Goal: Navigation & Orientation: Find specific page/section

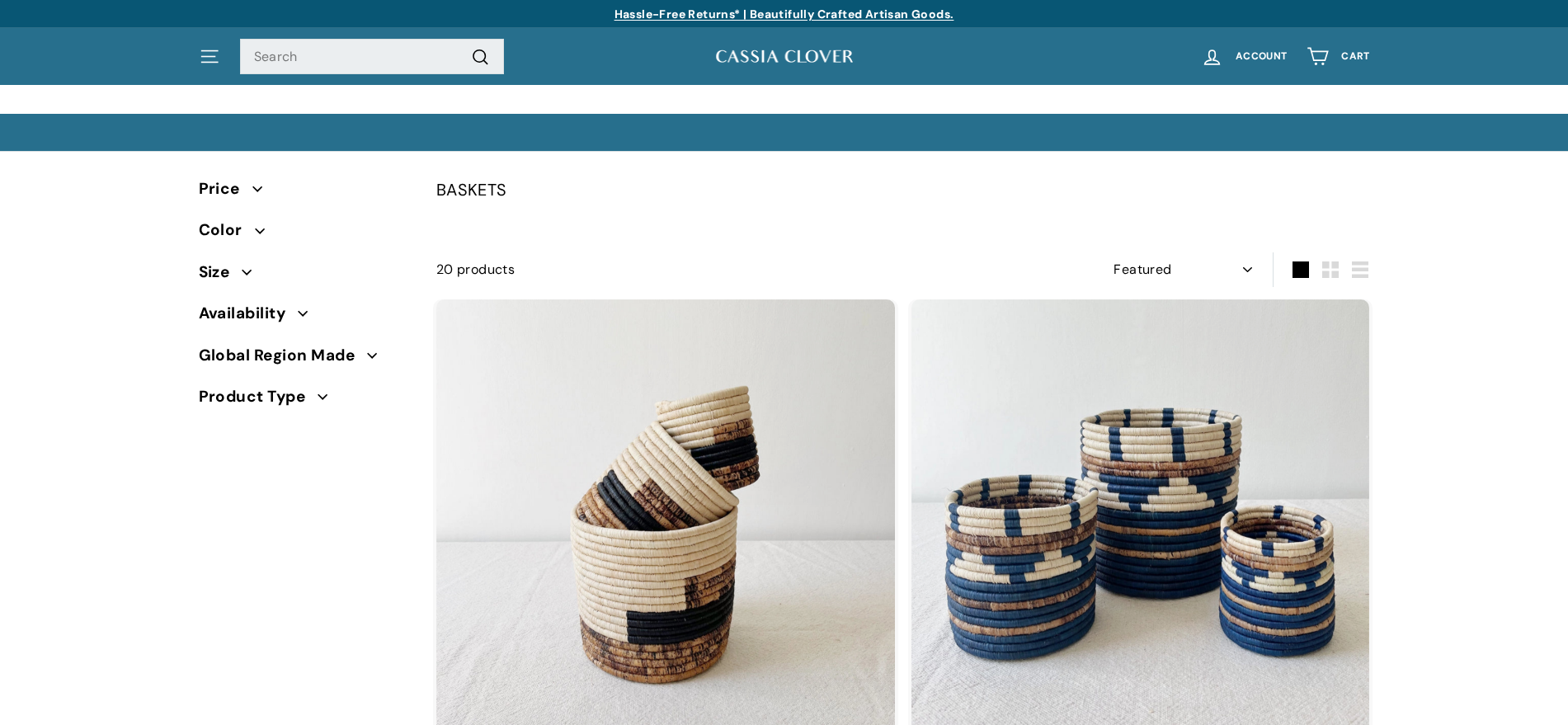
select select "manual"
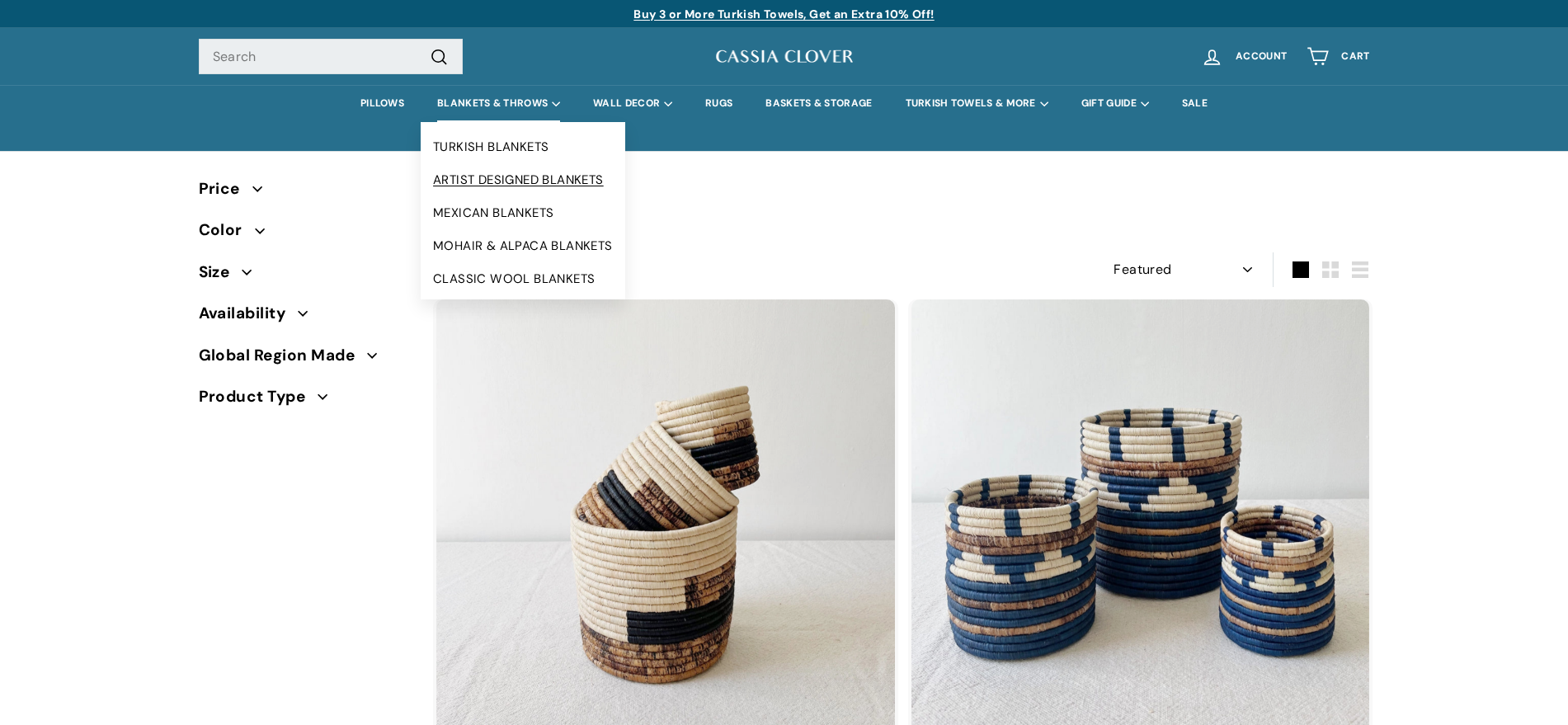
click at [487, 176] on link "ARTIST DESIGNED BLANKETS" at bounding box center [523, 180] width 205 height 33
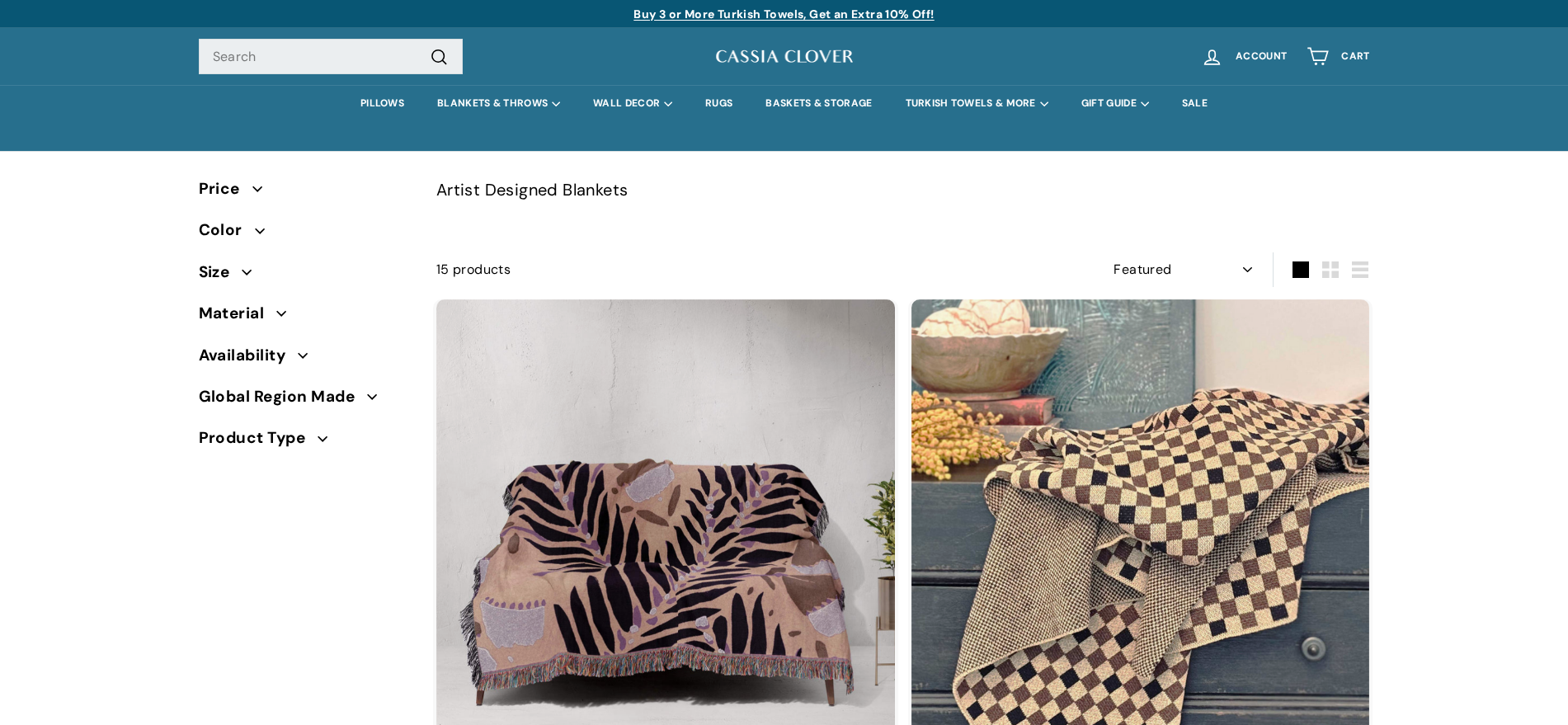
select select "manual"
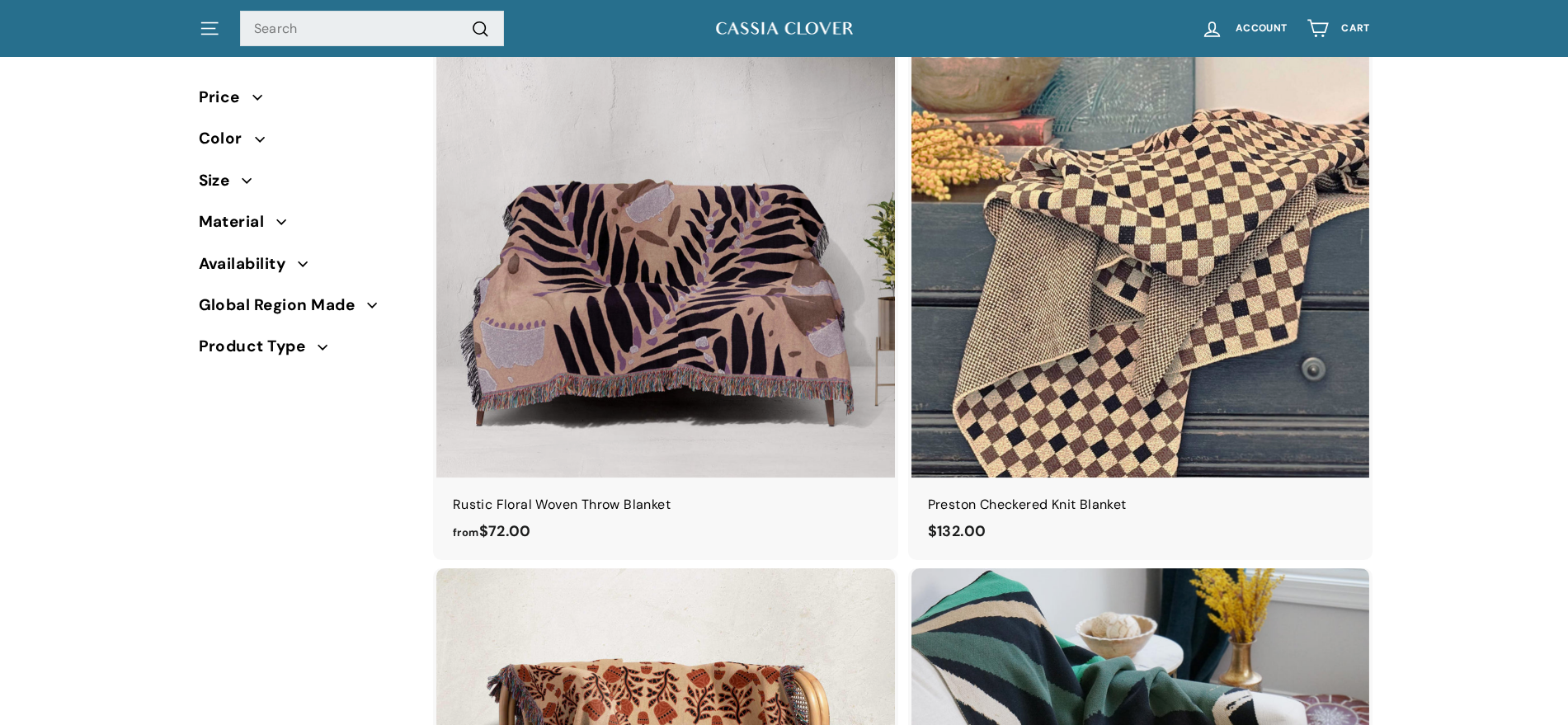
scroll to position [185, 0]
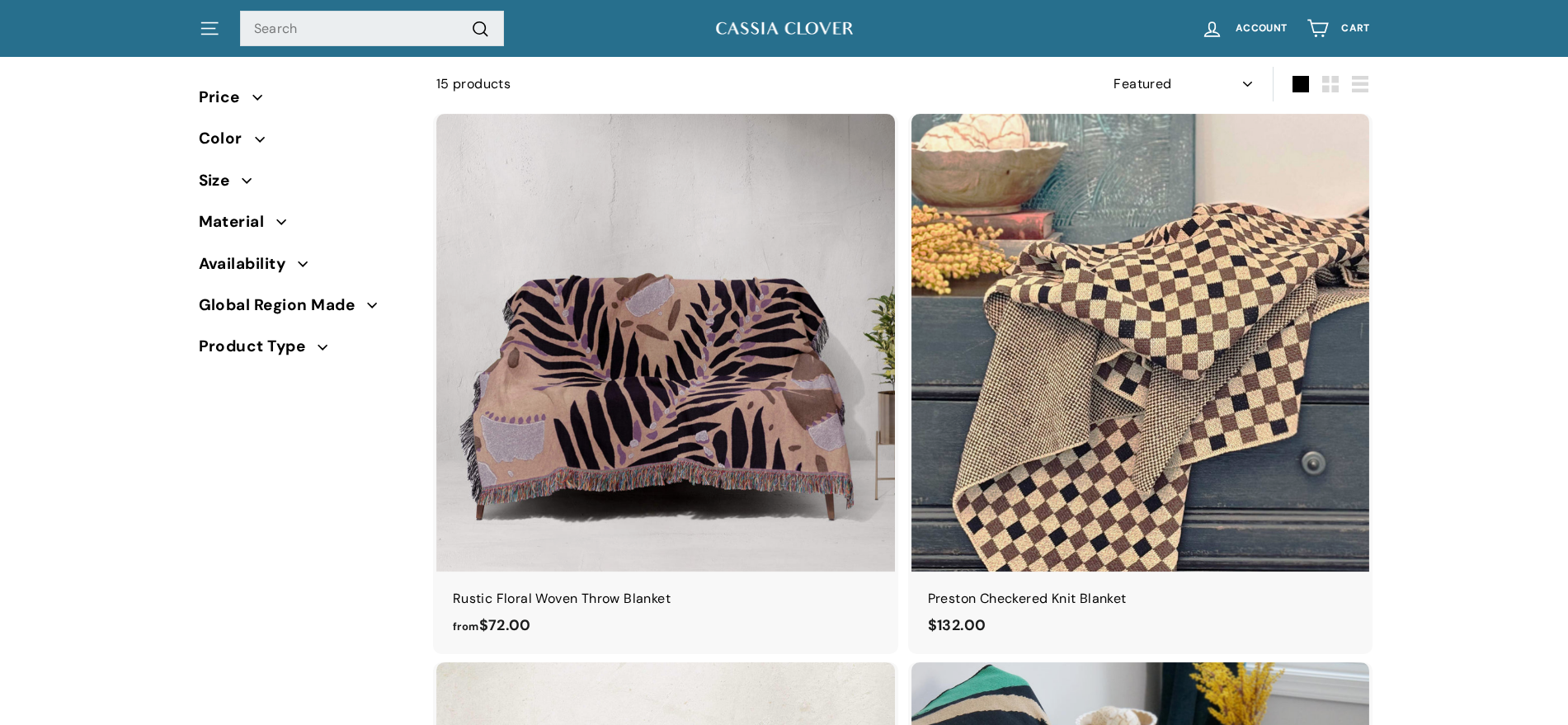
drag, startPoint x: 0, startPoint y: 0, endPoint x: 1583, endPoint y: 65, distance: 1584.3
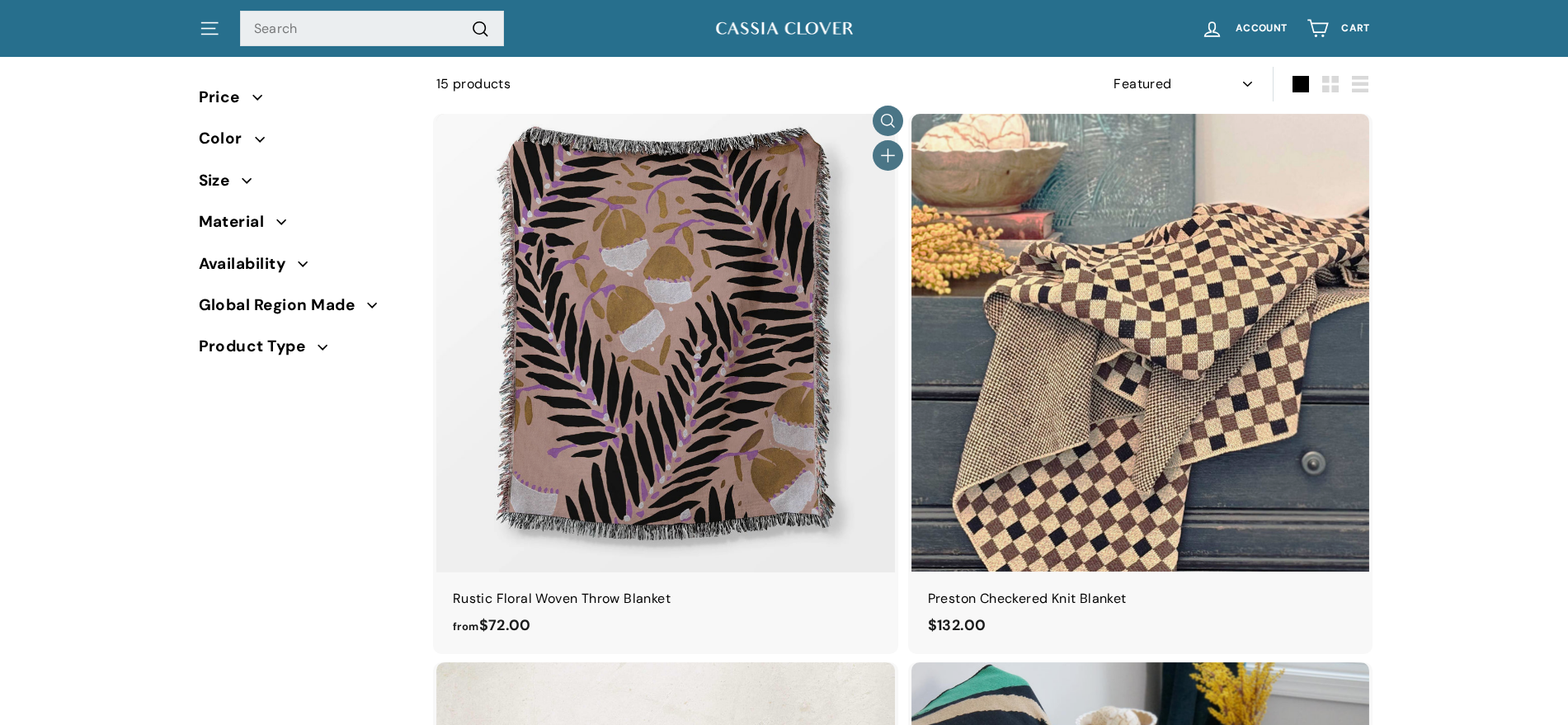
click at [738, 274] on img at bounding box center [665, 342] width 459 height 459
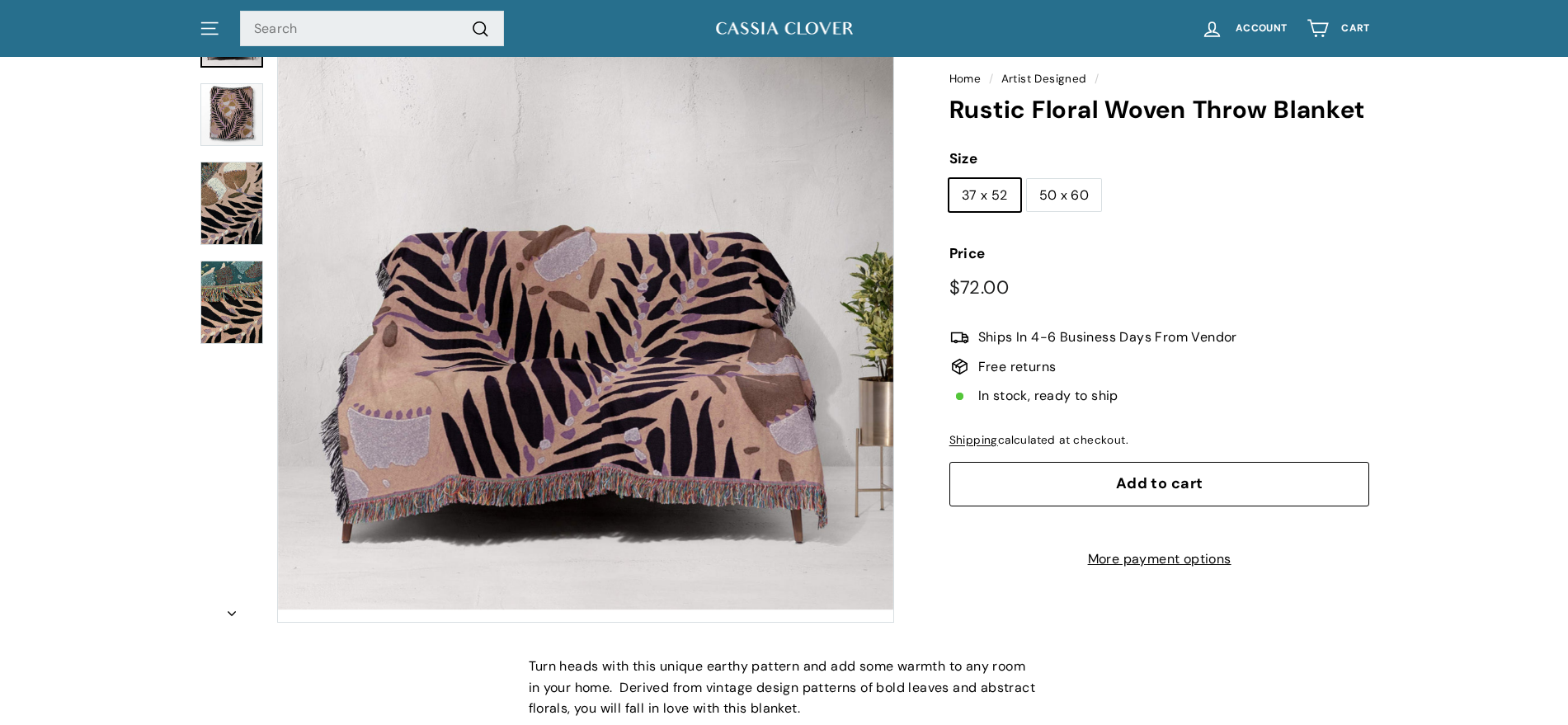
scroll to position [182, 0]
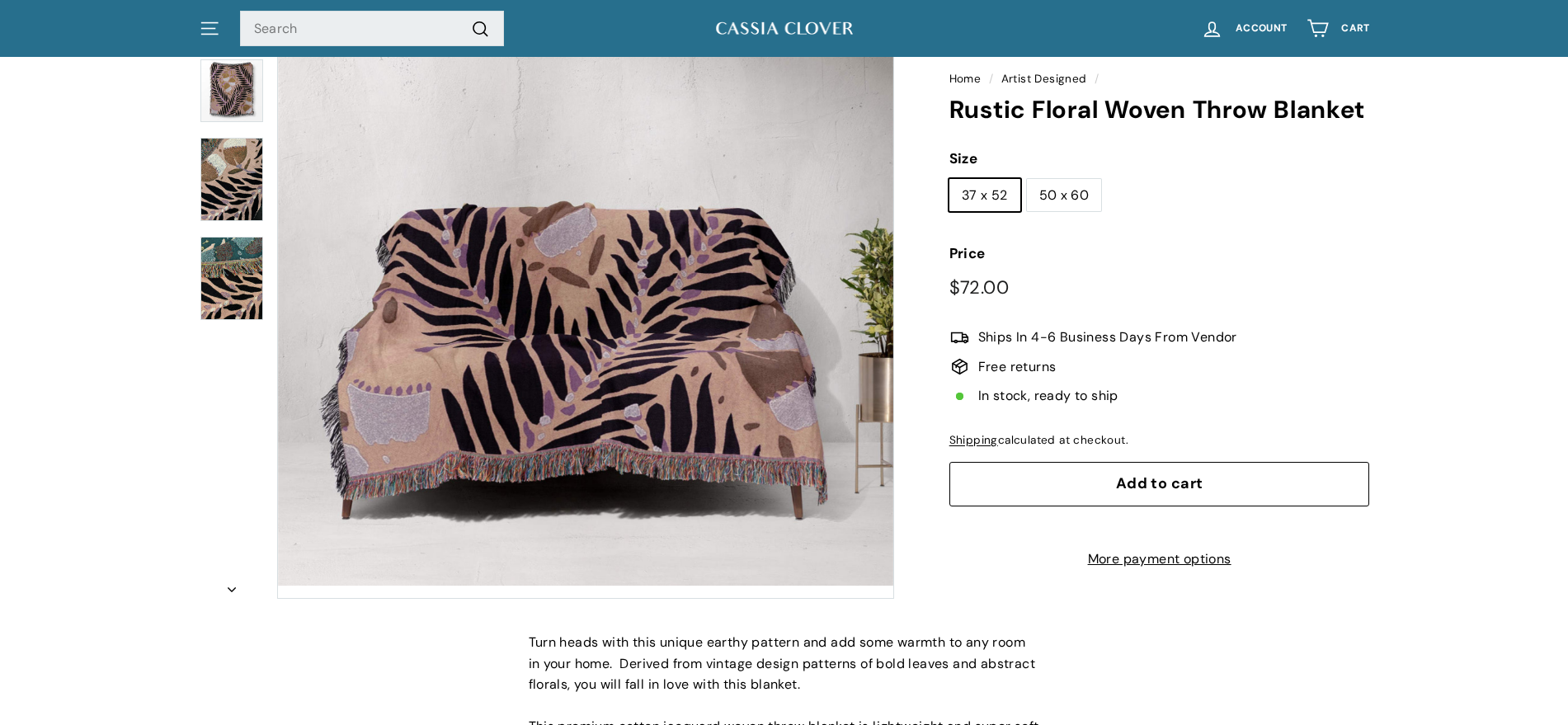
click at [239, 289] on img at bounding box center [232, 278] width 63 height 83
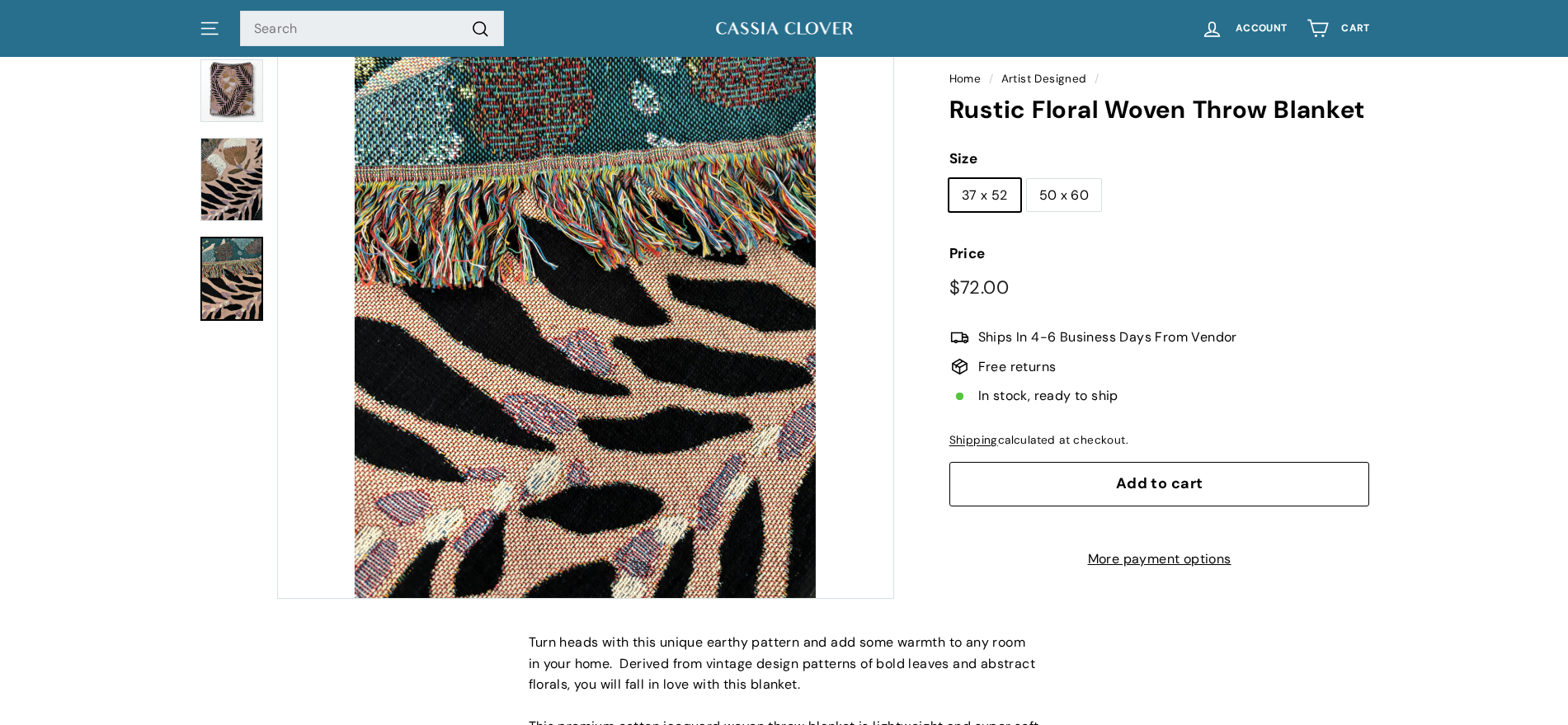
click at [198, 169] on div at bounding box center [232, 179] width 66 height 86
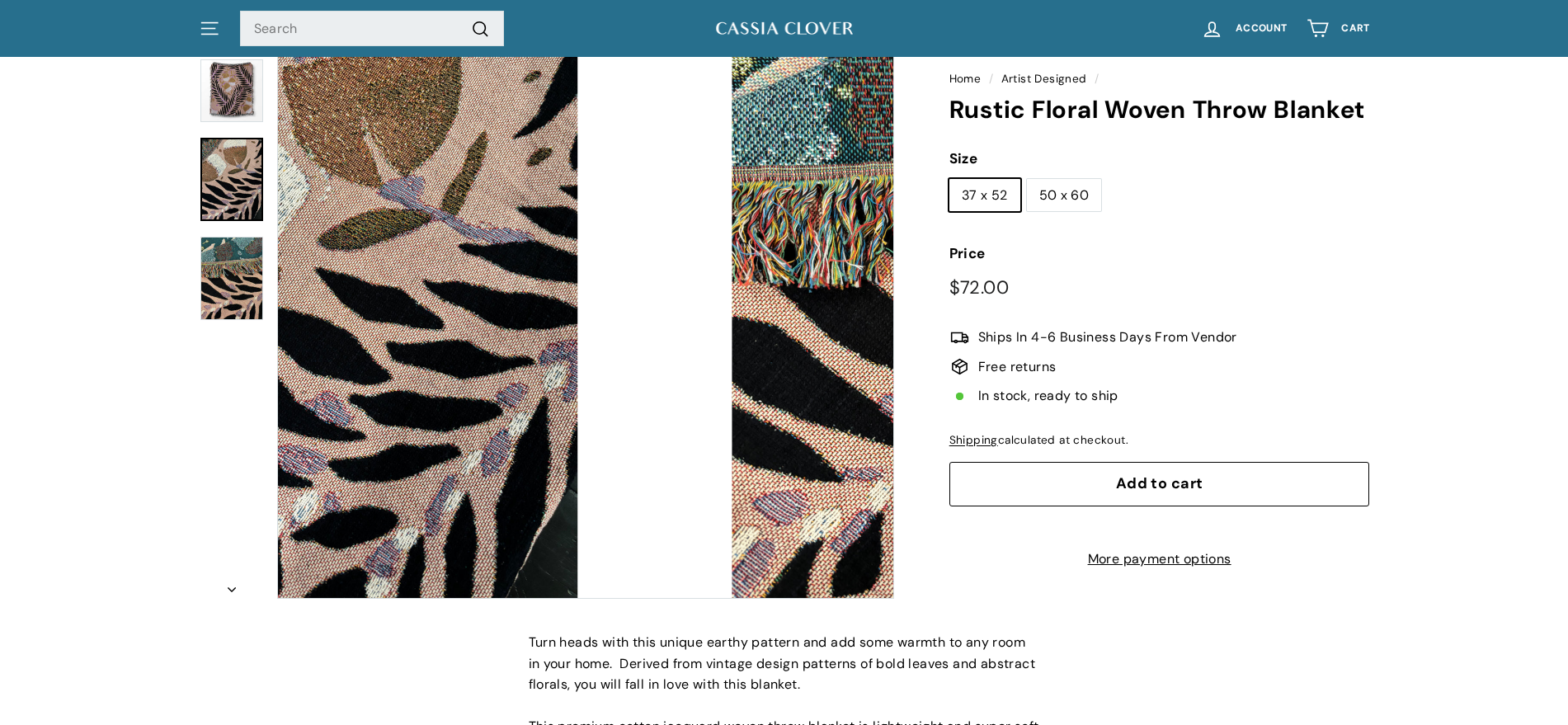
click at [233, 155] on img at bounding box center [232, 179] width 63 height 83
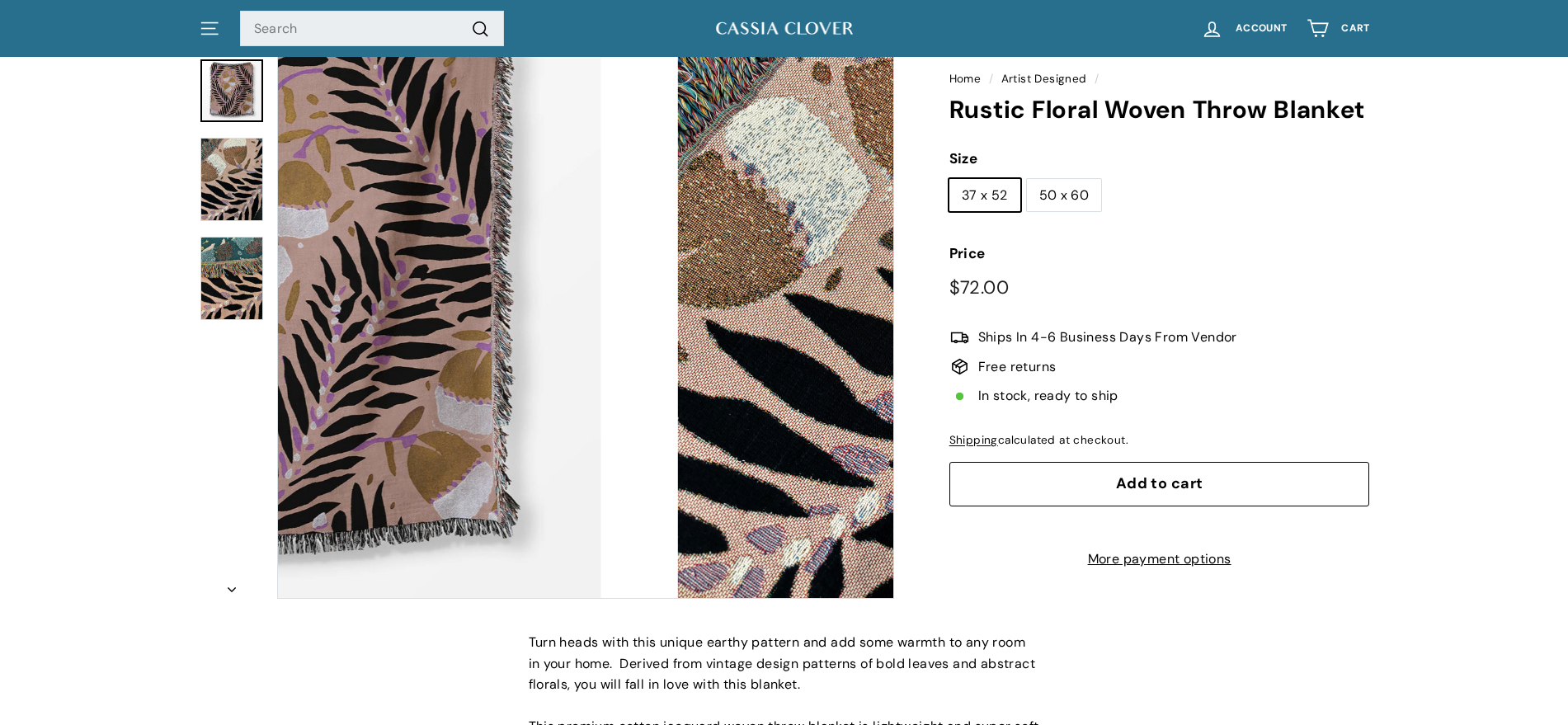
click at [230, 96] on img at bounding box center [232, 91] width 63 height 63
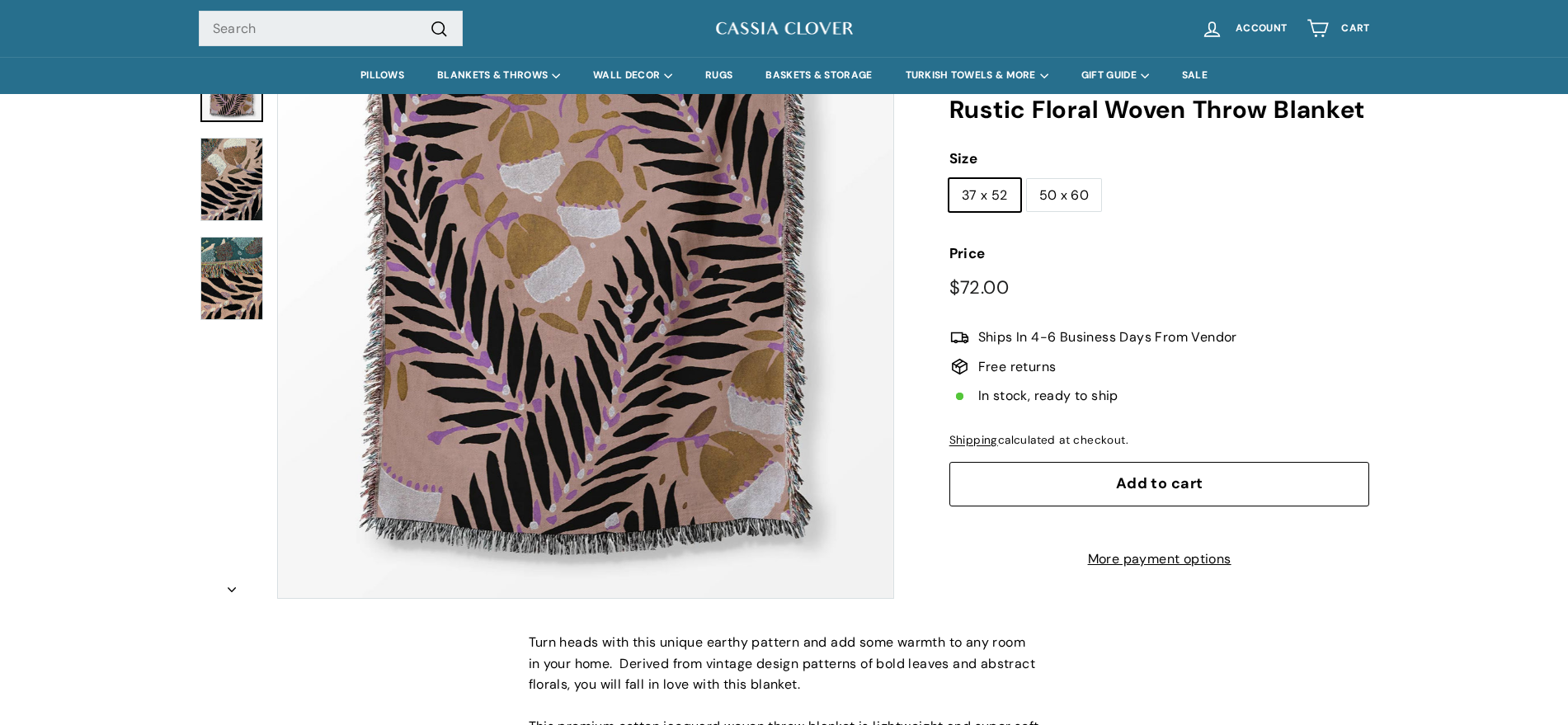
scroll to position [0, 0]
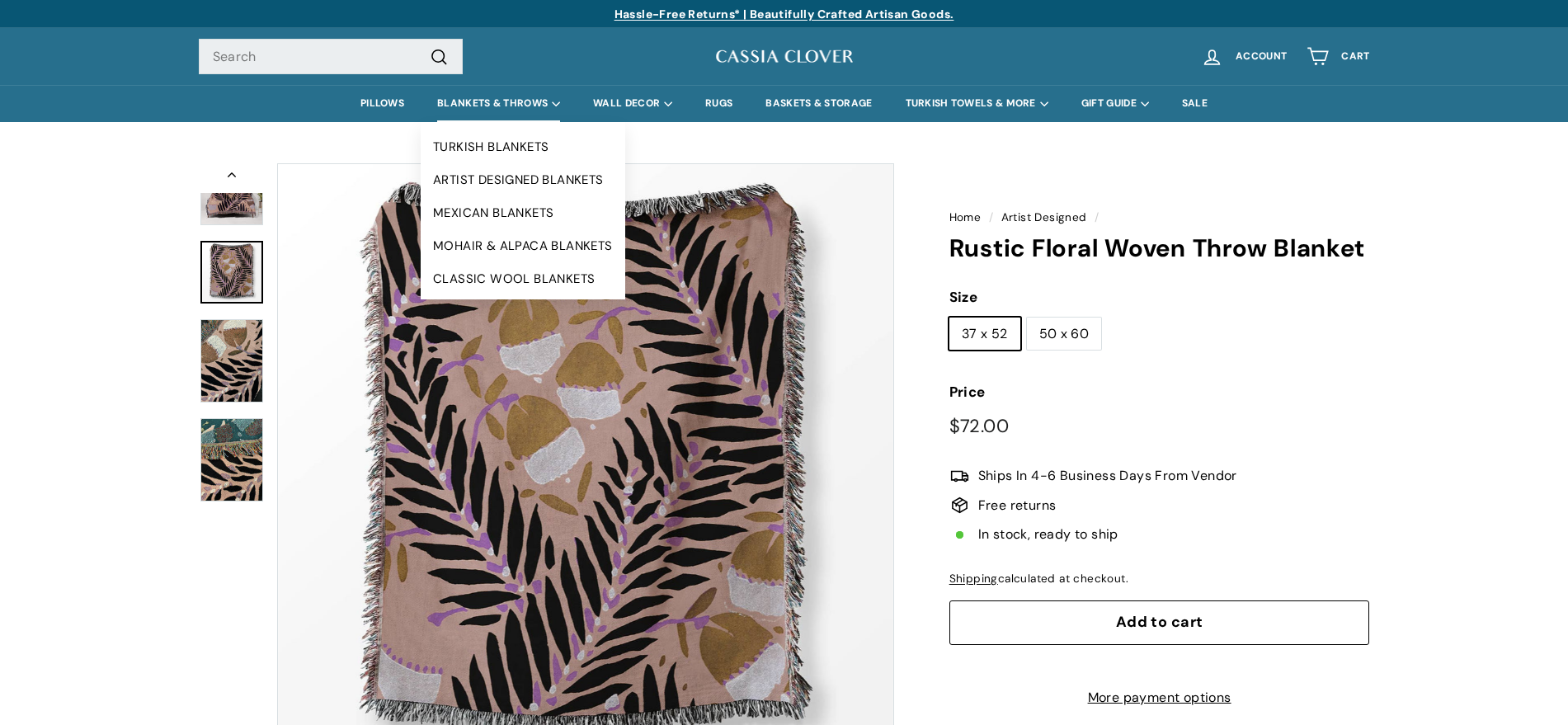
click at [469, 99] on summary "BLANKETS & THROWS" at bounding box center [498, 103] width 156 height 37
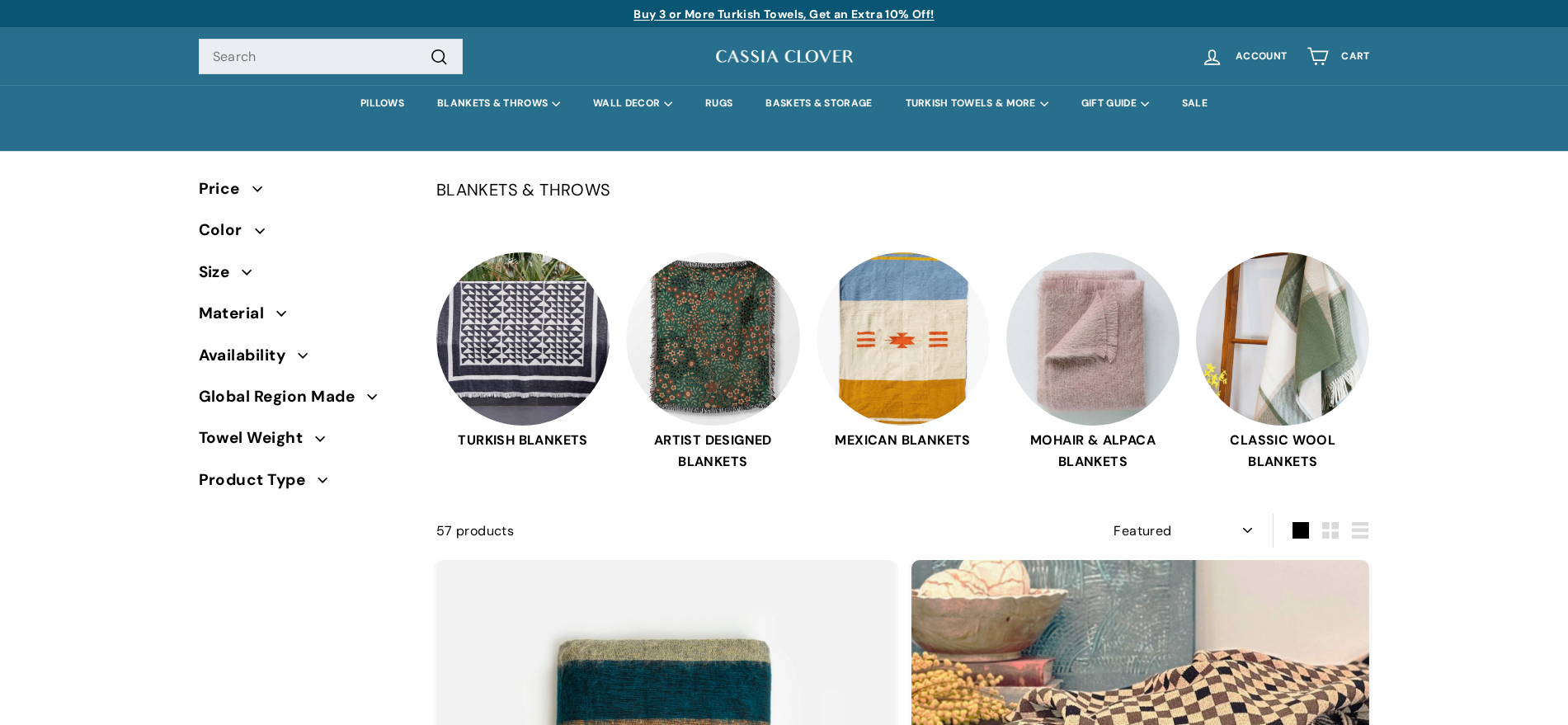
select select "manual"
